Goal: Task Accomplishment & Management: Use online tool/utility

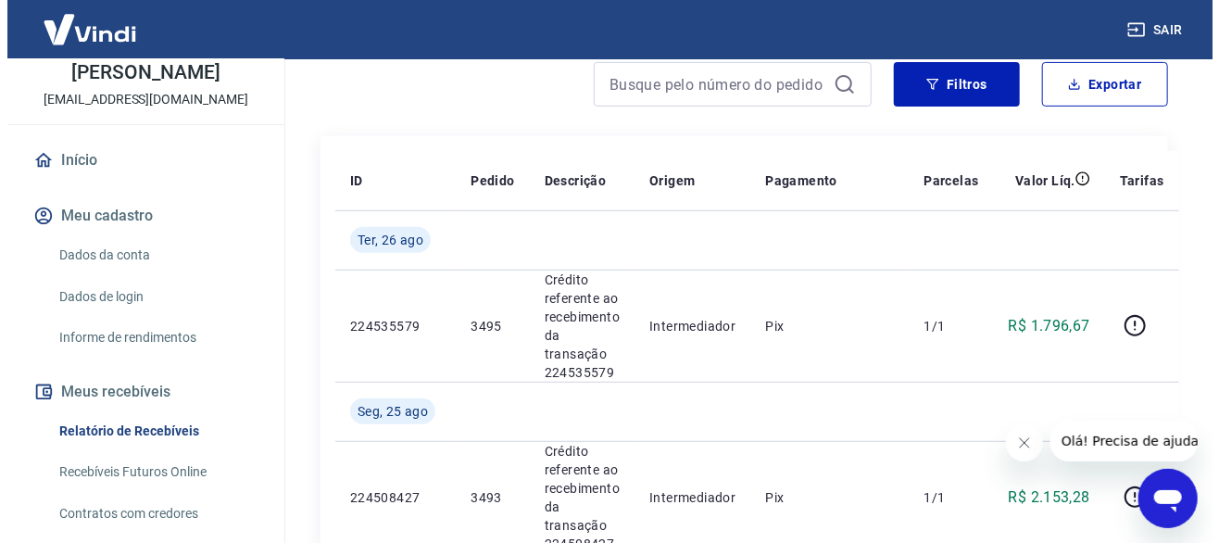
scroll to position [185, 0]
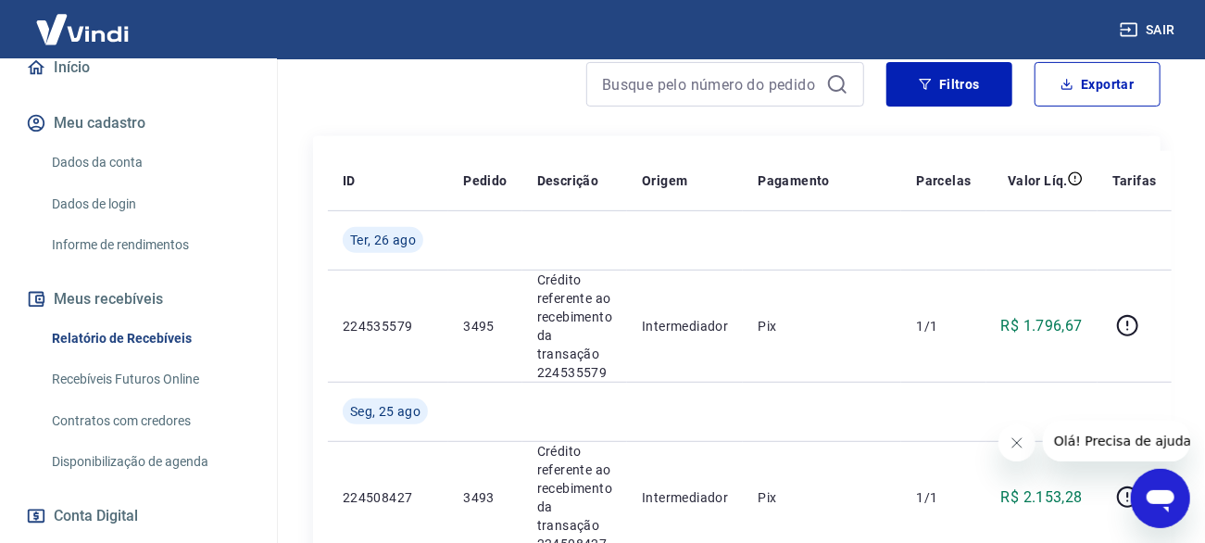
drag, startPoint x: 167, startPoint y: 353, endPoint x: 638, endPoint y: 334, distance: 471.9
click at [167, 352] on link "Relatório de Recebíveis" at bounding box center [149, 339] width 210 height 38
click at [1081, 79] on button "Exportar" at bounding box center [1098, 84] width 126 height 44
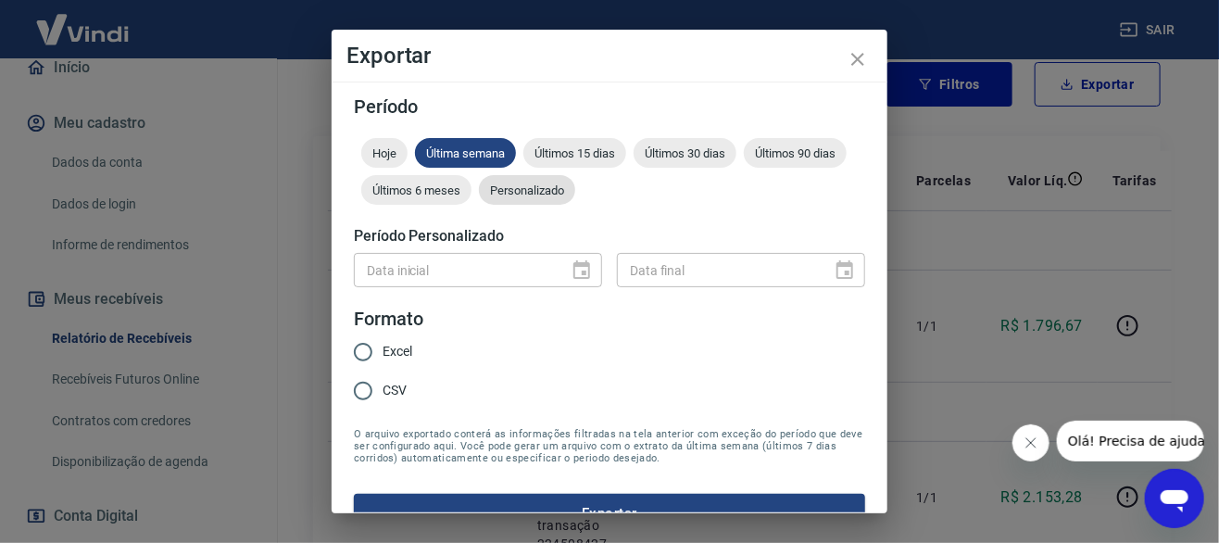
click at [575, 190] on span "Personalizado" at bounding box center [527, 190] width 96 height 14
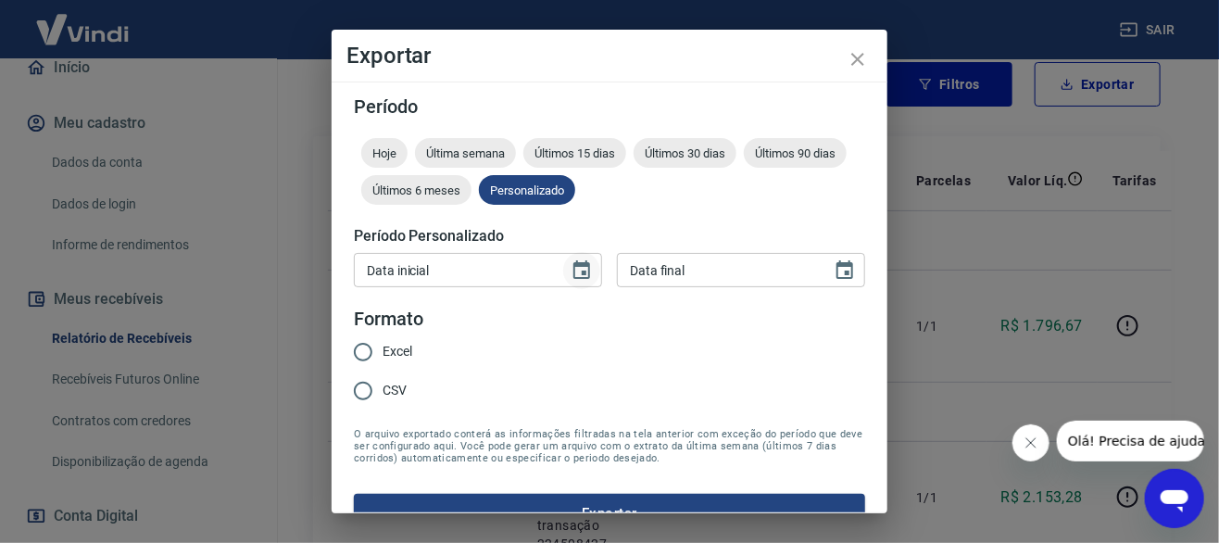
click at [583, 271] on icon "Choose date" at bounding box center [581, 269] width 17 height 19
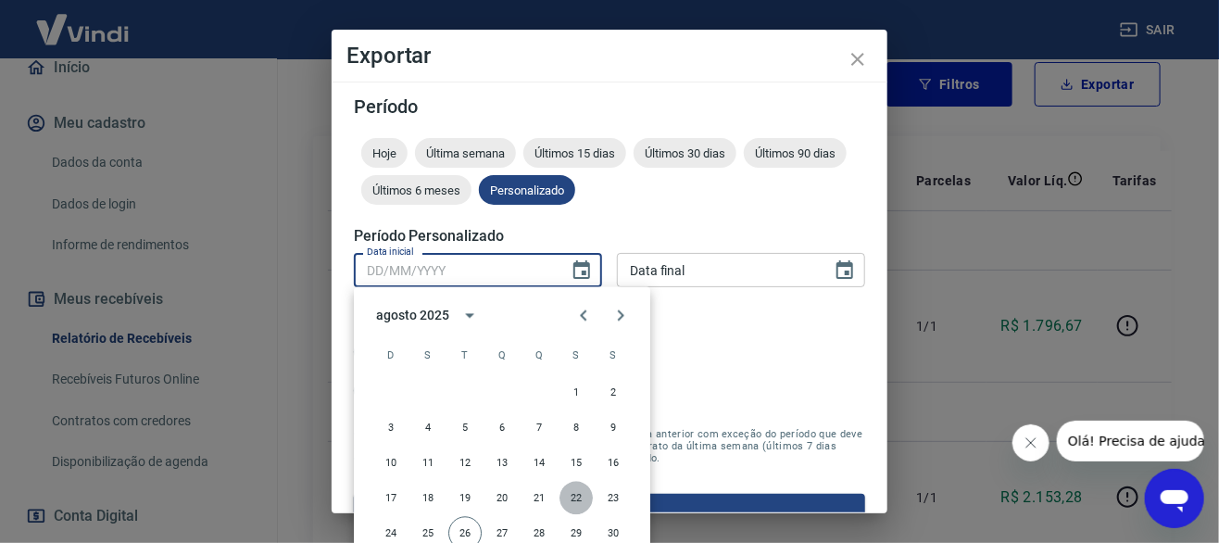
click at [575, 497] on button "22" at bounding box center [576, 498] width 33 height 33
type input "[DATE]"
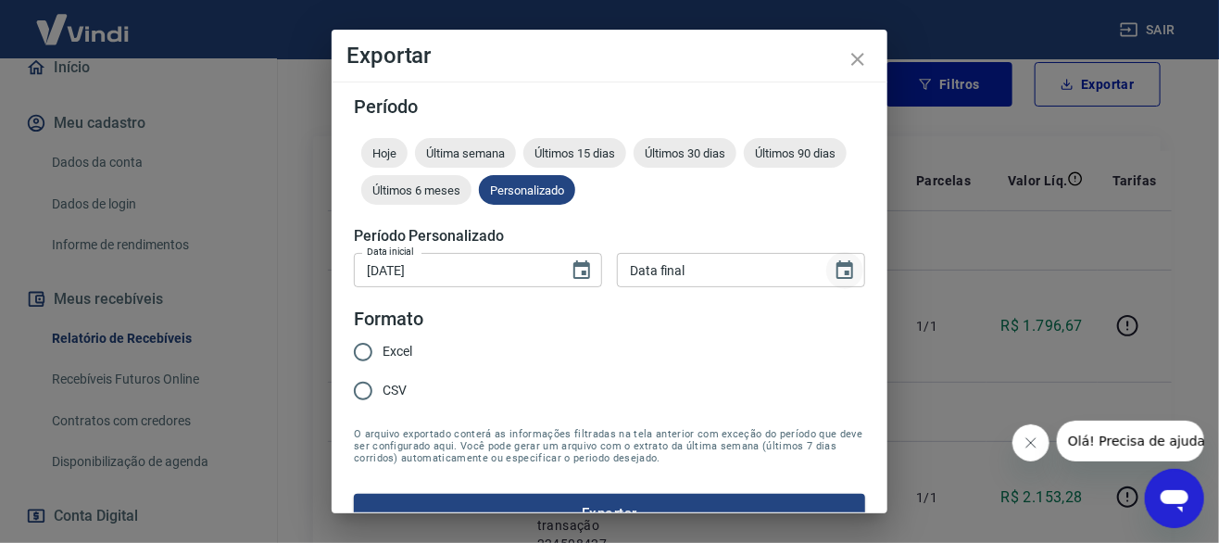
click at [834, 276] on icon "Choose date" at bounding box center [845, 270] width 22 height 22
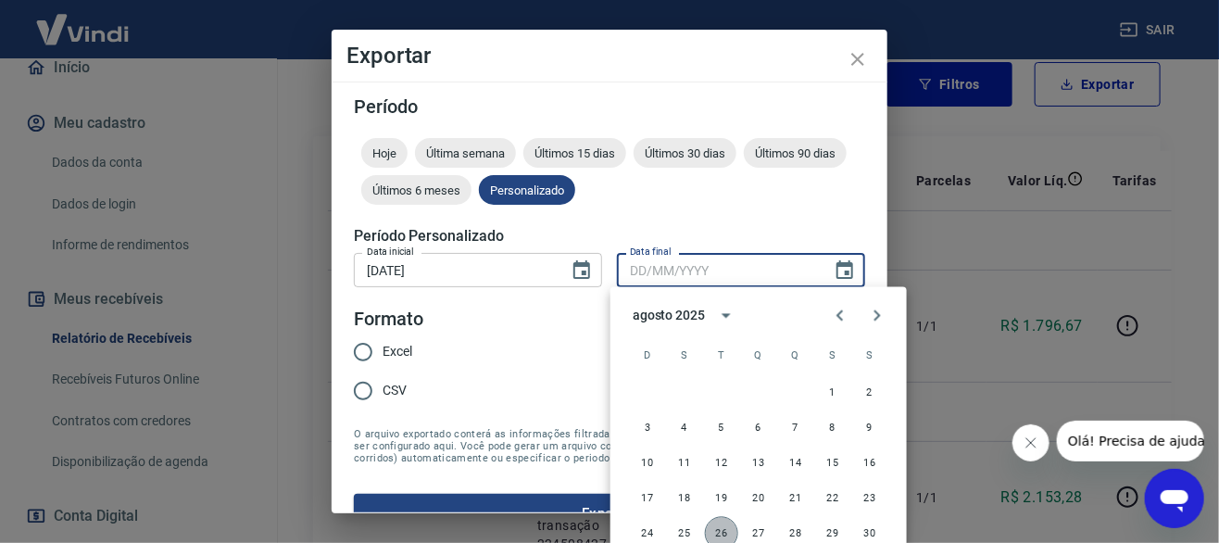
click at [721, 532] on button "26" at bounding box center [721, 533] width 33 height 33
type input "[DATE]"
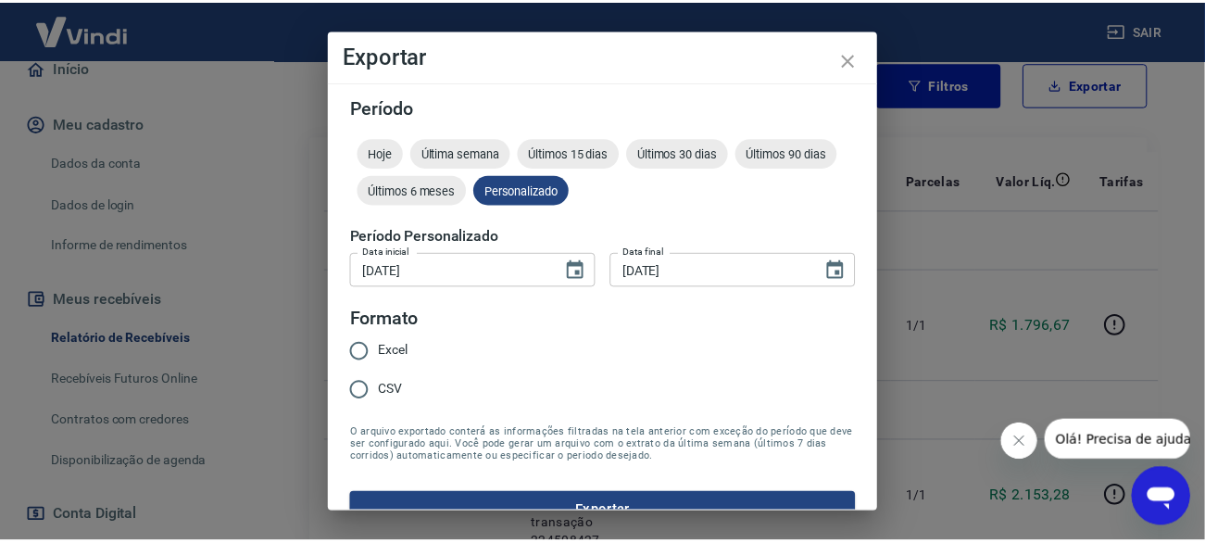
scroll to position [33, 0]
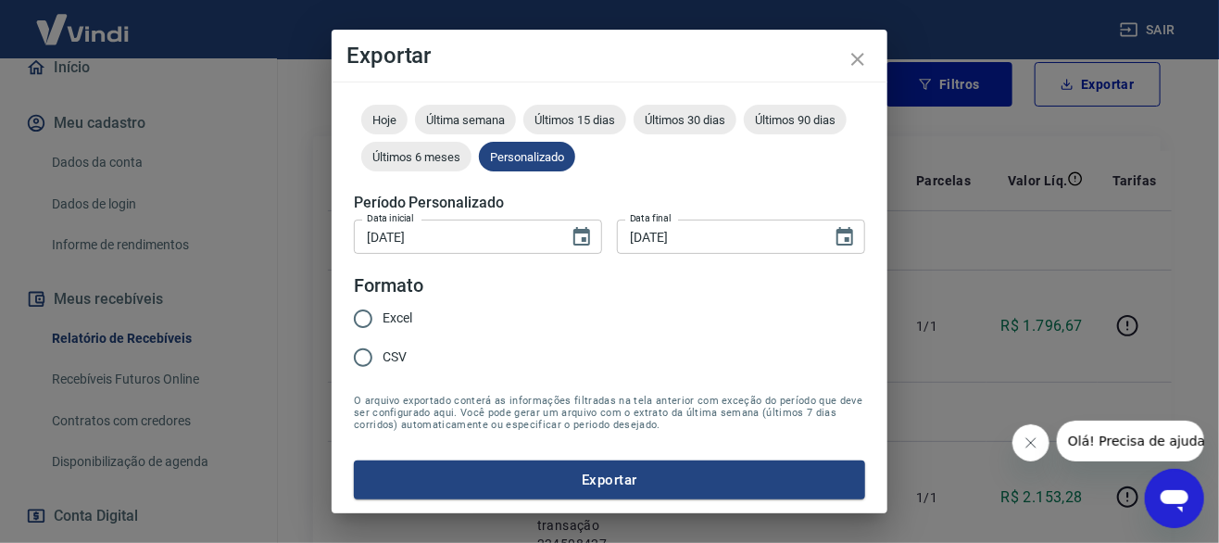
drag, startPoint x: 397, startPoint y: 312, endPoint x: 409, endPoint y: 321, distance: 14.6
click at [397, 312] on span "Excel" at bounding box center [398, 318] width 30 height 19
click at [383, 312] on input "Excel" at bounding box center [363, 318] width 39 height 39
radio input "true"
click at [594, 481] on button "Exportar" at bounding box center [609, 479] width 511 height 39
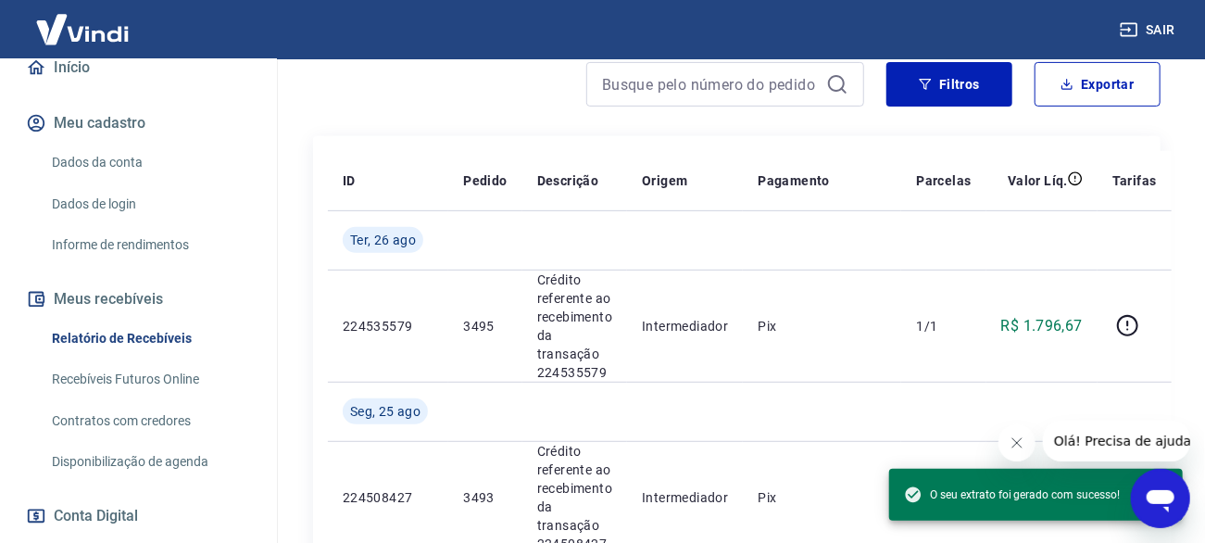
click at [386, 119] on div "Filtros Exportar" at bounding box center [737, 91] width 848 height 59
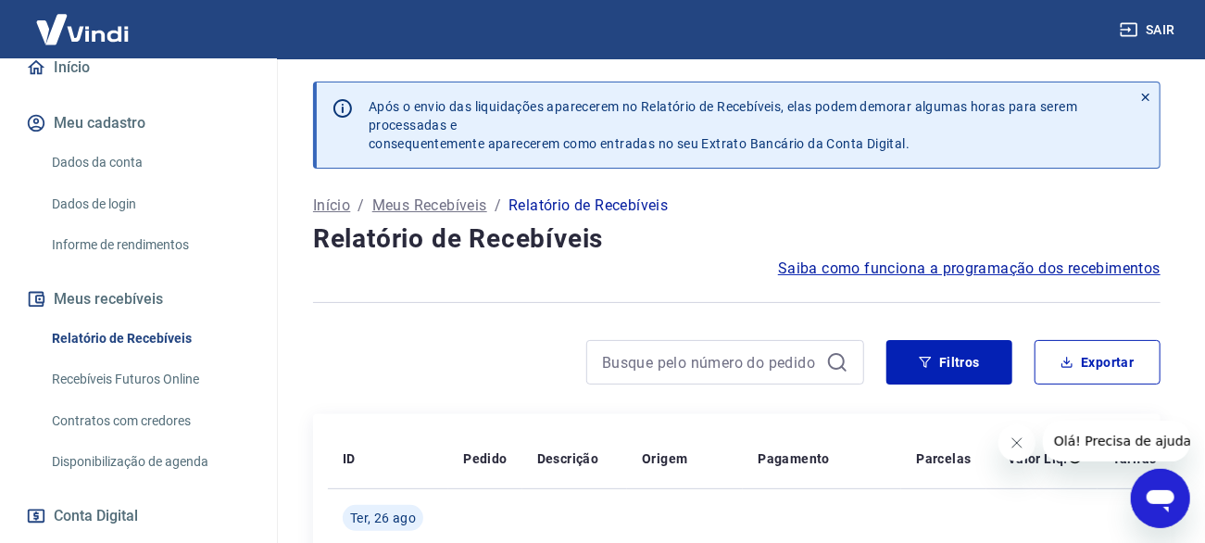
scroll to position [0, 0]
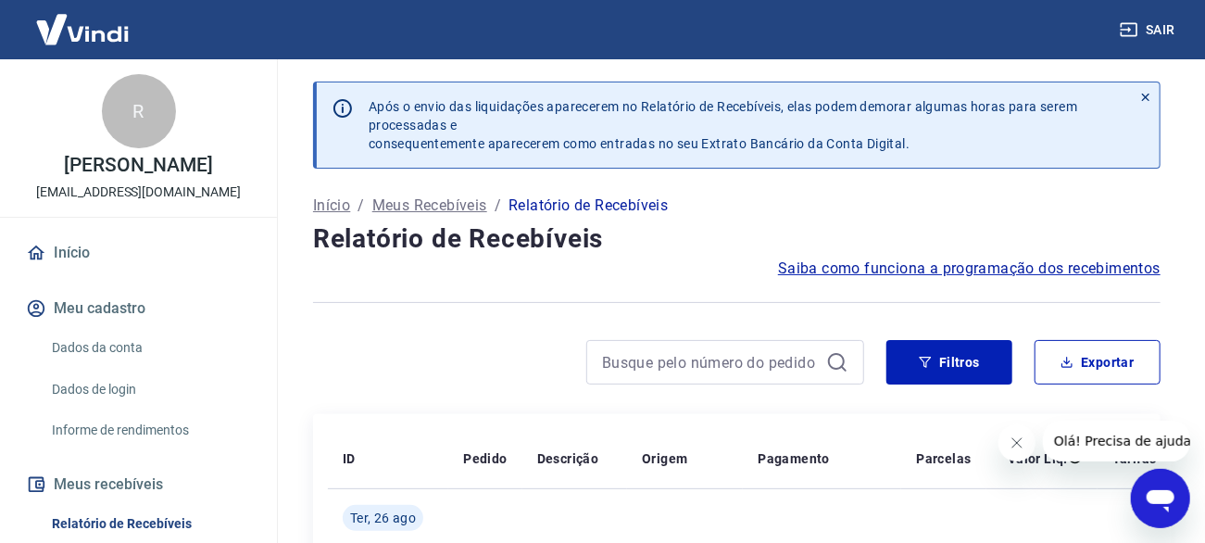
click at [1155, 30] on button "Sair" at bounding box center [1149, 30] width 67 height 34
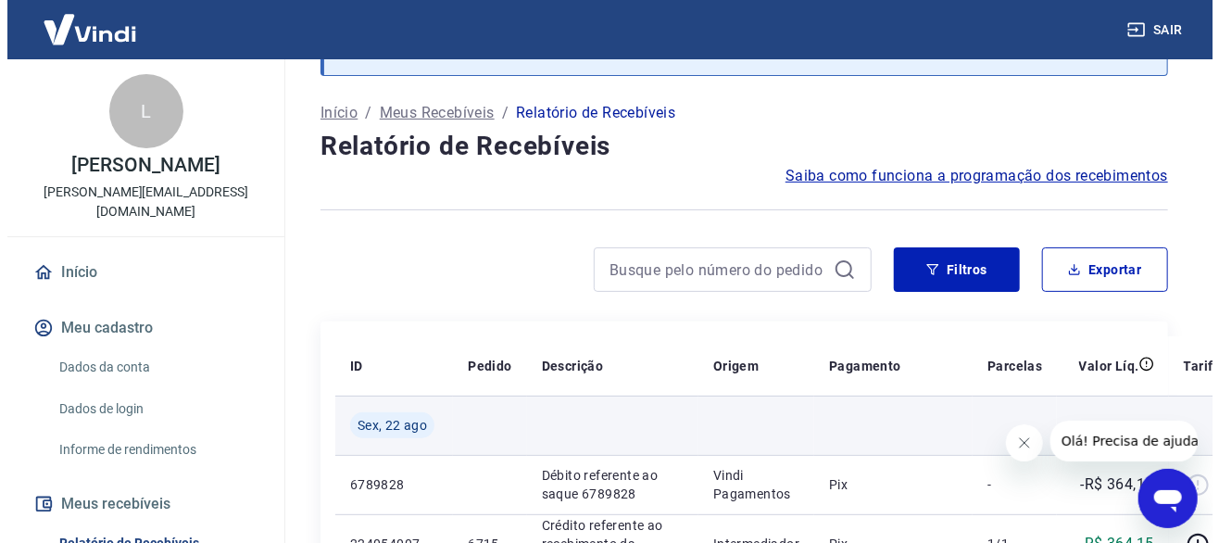
scroll to position [185, 0]
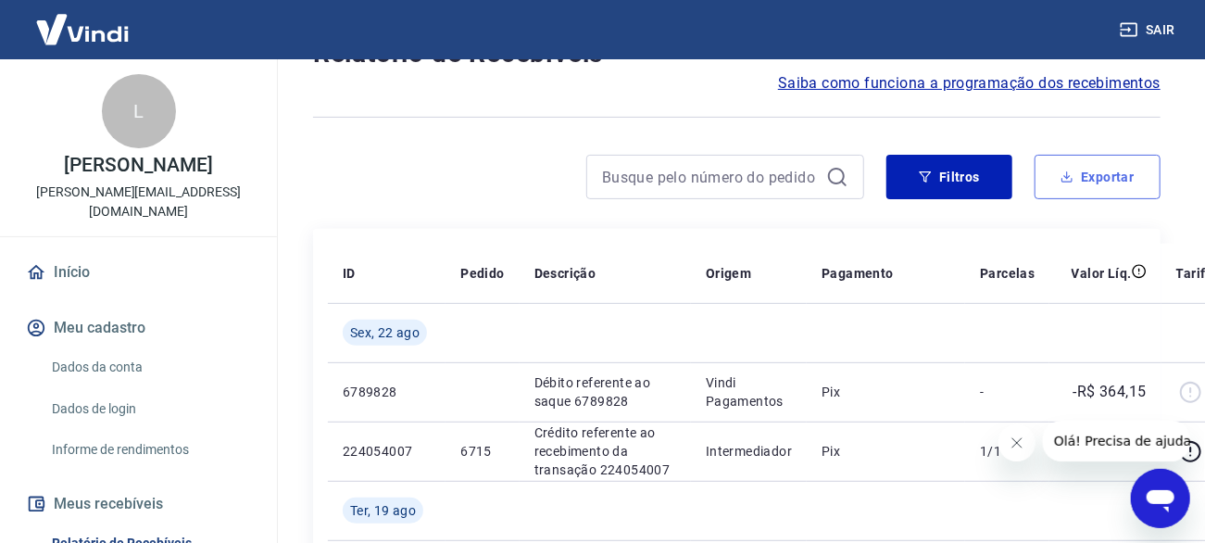
click at [1099, 180] on button "Exportar" at bounding box center [1098, 177] width 126 height 44
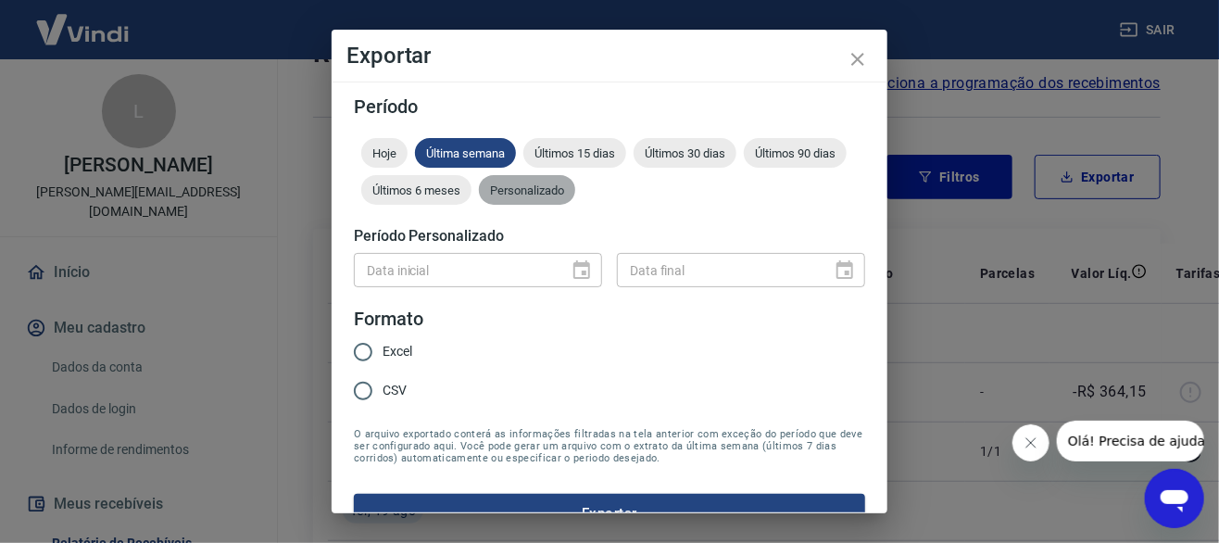
click at [575, 195] on span "Personalizado" at bounding box center [527, 190] width 96 height 14
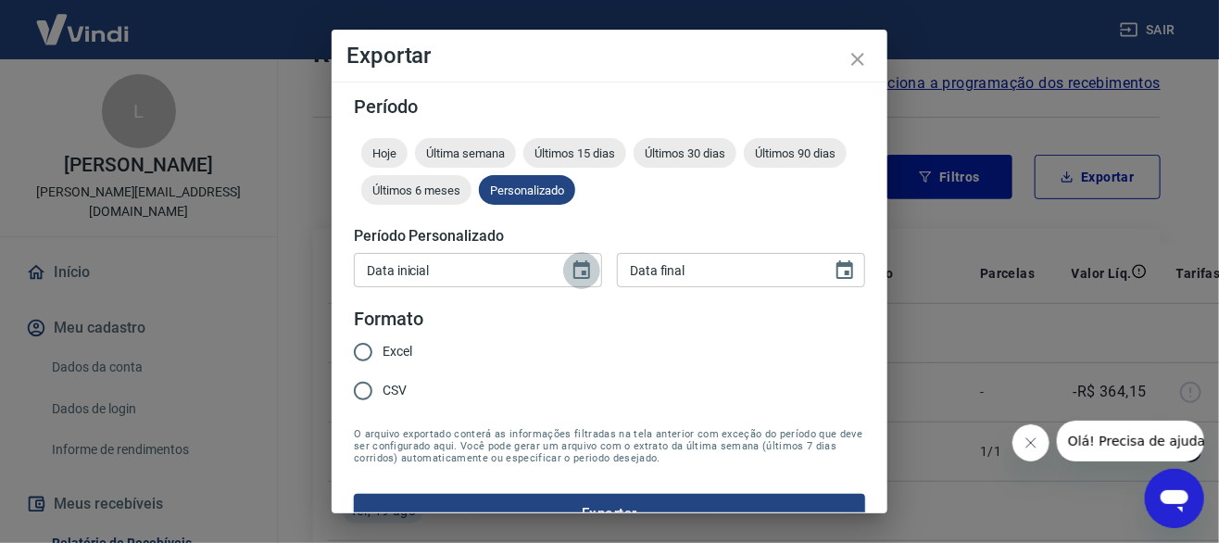
click at [563, 271] on button "Choose date" at bounding box center [581, 270] width 37 height 37
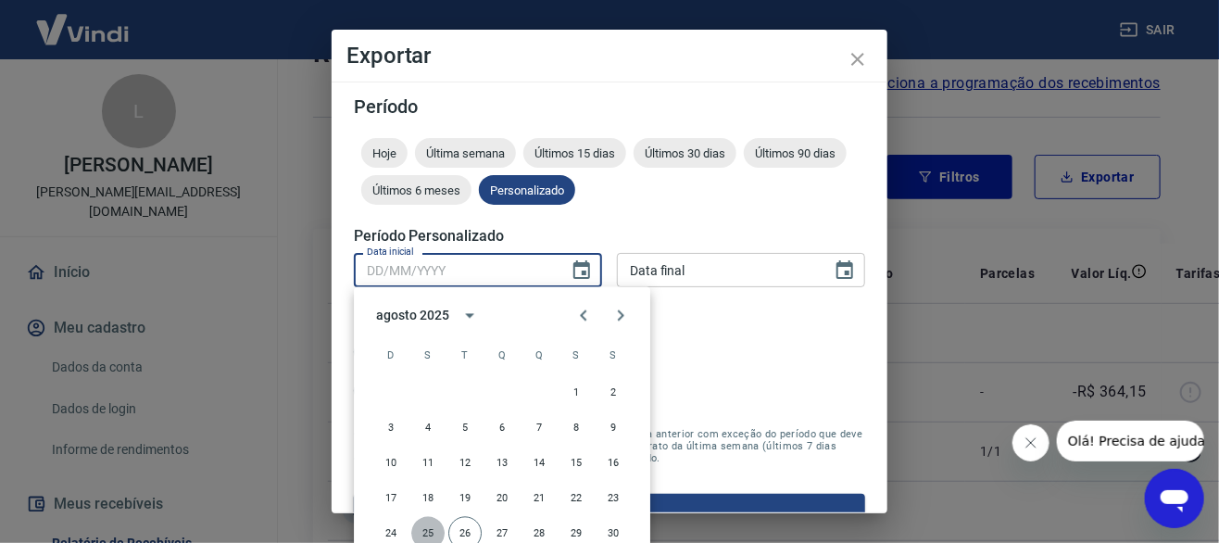
click at [422, 526] on button "25" at bounding box center [427, 533] width 33 height 33
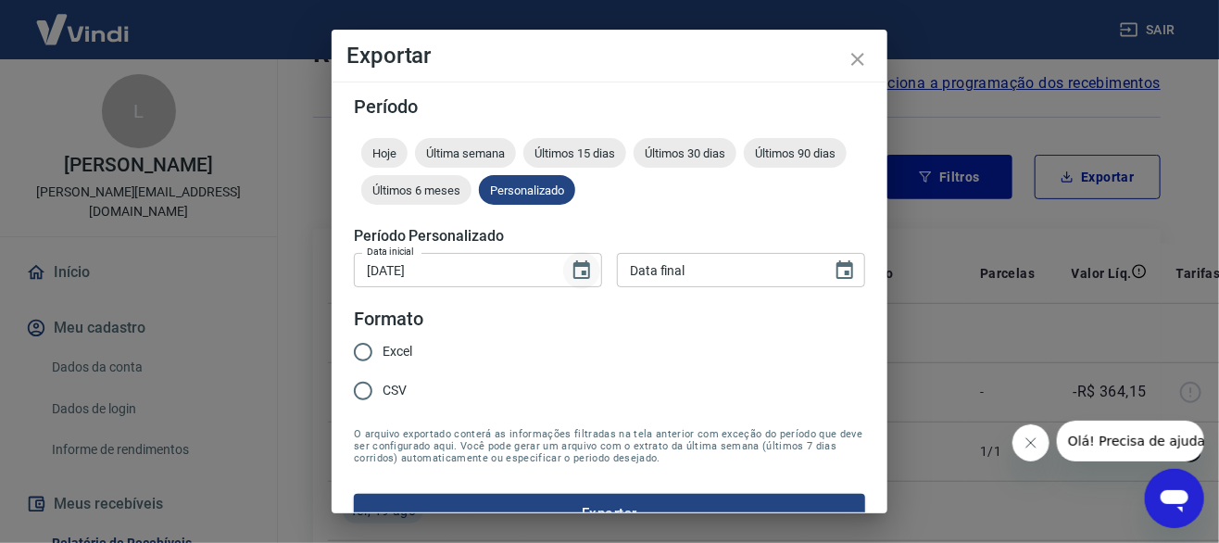
click at [580, 274] on icon "Choose date, selected date is 25 de ago de 2025" at bounding box center [582, 270] width 22 height 22
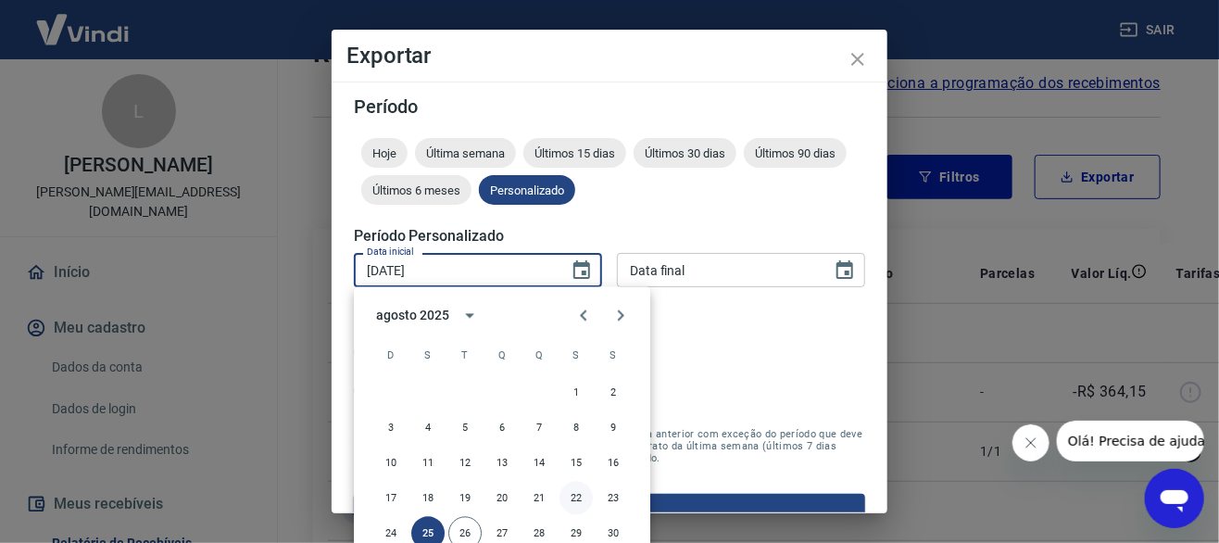
click at [580, 492] on button "22" at bounding box center [576, 498] width 33 height 33
type input "[DATE]"
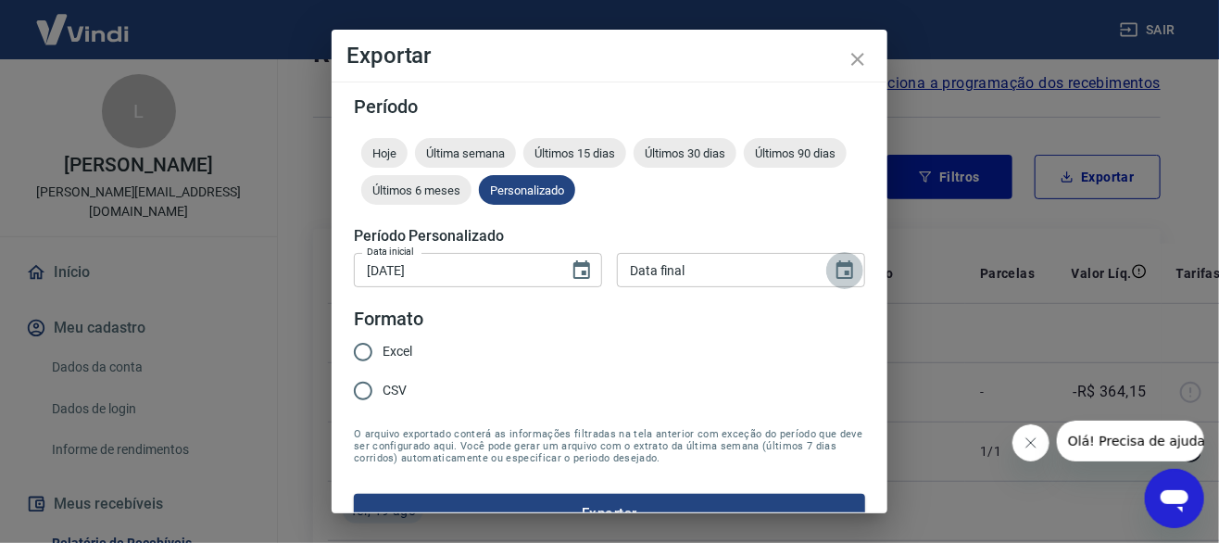
click at [837, 272] on icon "Choose date" at bounding box center [845, 269] width 17 height 19
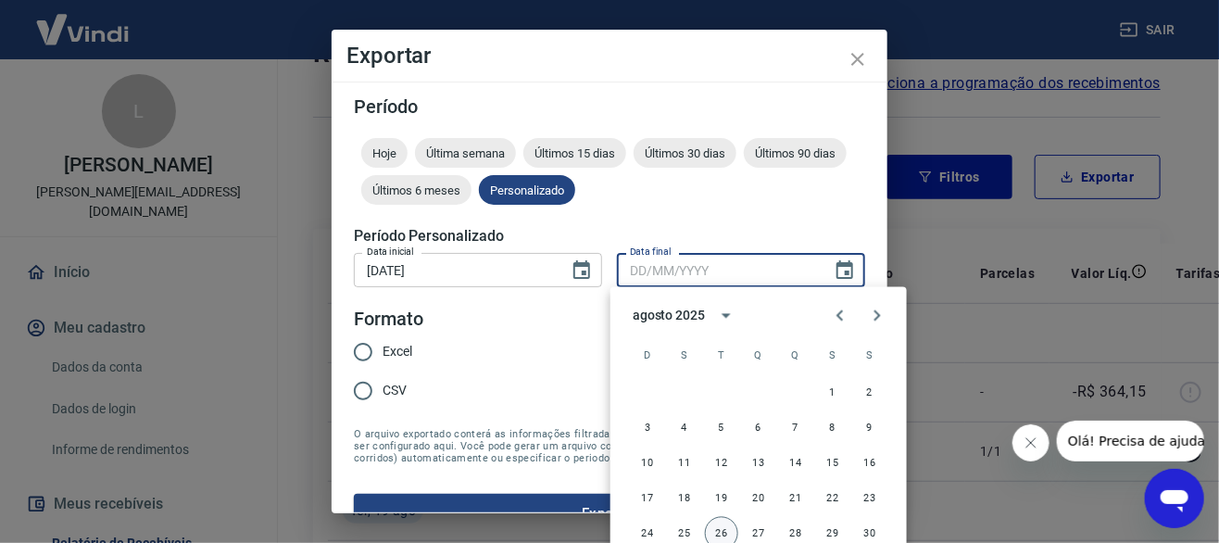
click at [718, 536] on button "26" at bounding box center [721, 533] width 33 height 33
type input "[DATE]"
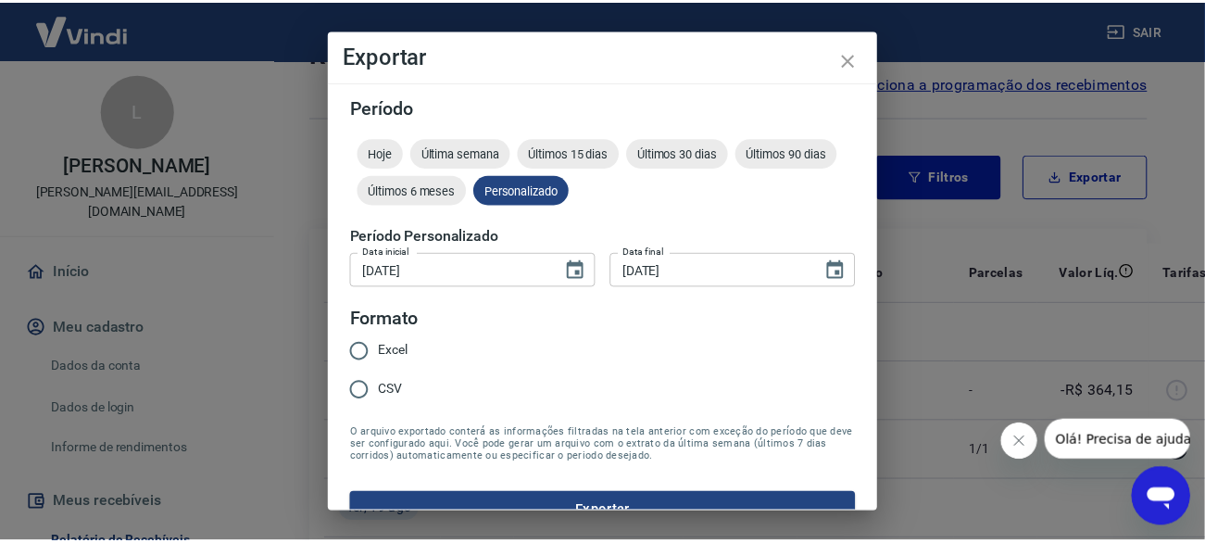
scroll to position [33, 0]
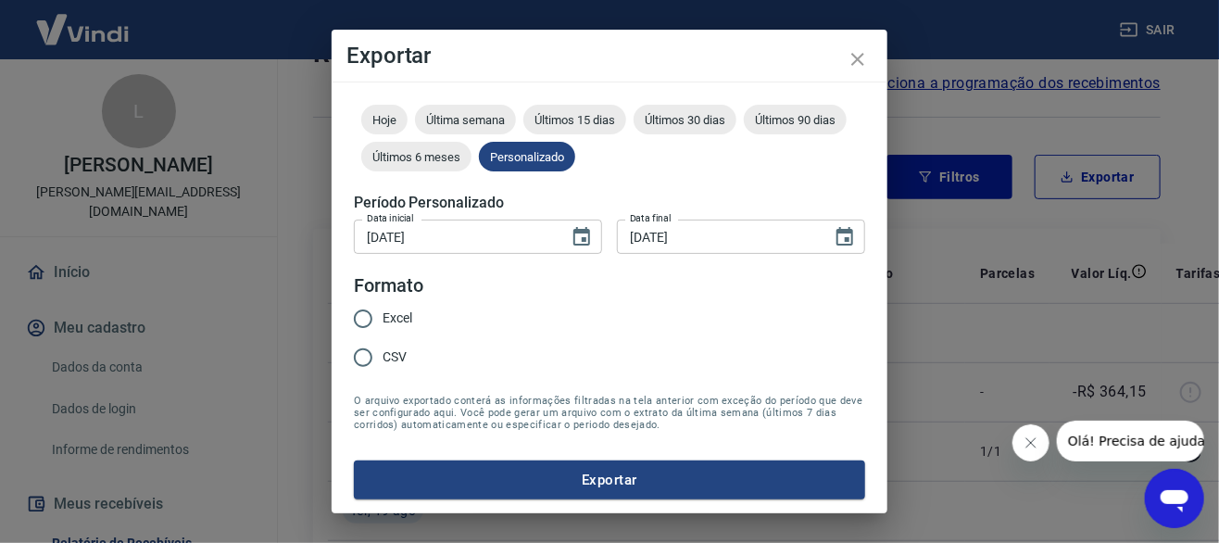
click at [400, 359] on span "CSV" at bounding box center [395, 356] width 24 height 19
click at [383, 359] on input "CSV" at bounding box center [363, 357] width 39 height 39
radio input "true"
click at [402, 326] on span "Excel" at bounding box center [398, 318] width 30 height 19
click at [383, 326] on input "Excel" at bounding box center [363, 318] width 39 height 39
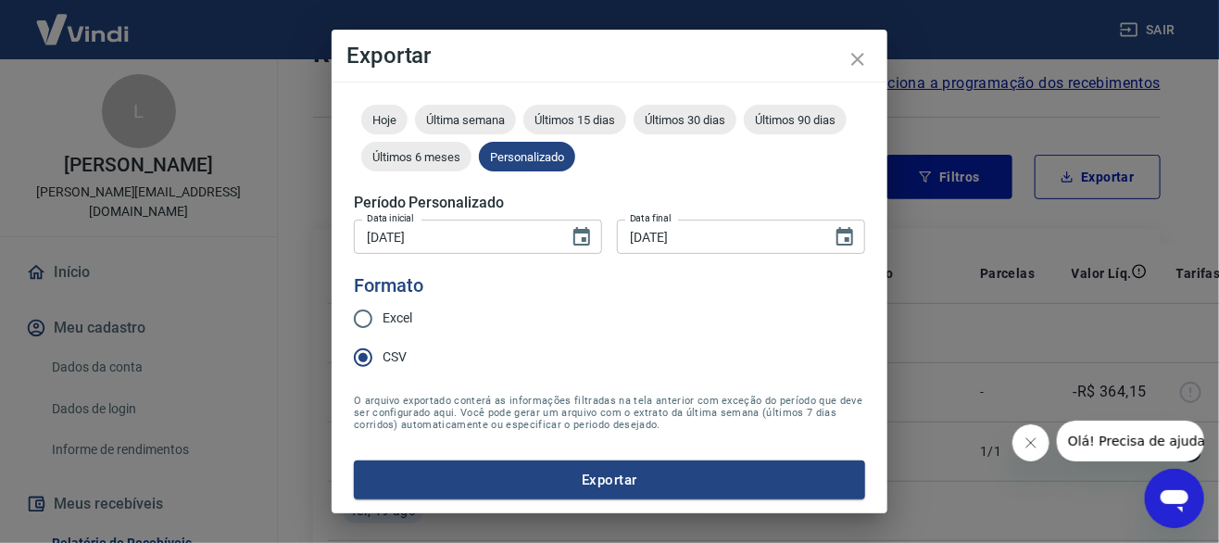
radio input "true"
click at [532, 476] on button "Exportar" at bounding box center [609, 479] width 511 height 39
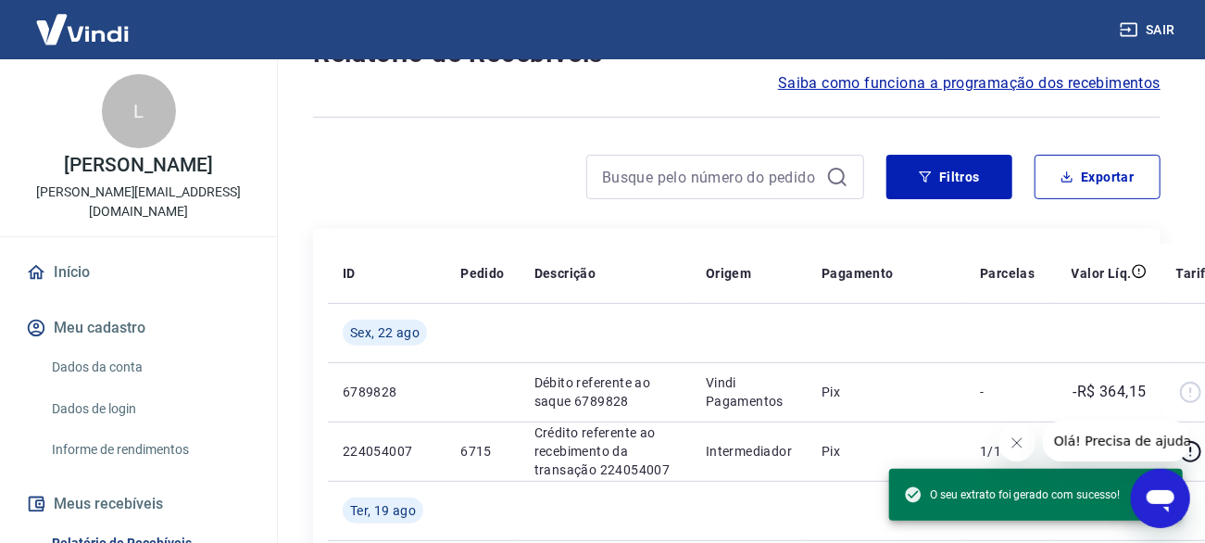
click at [1127, 39] on button "Sair" at bounding box center [1149, 30] width 67 height 34
